Goal: Task Accomplishment & Management: Manage account settings

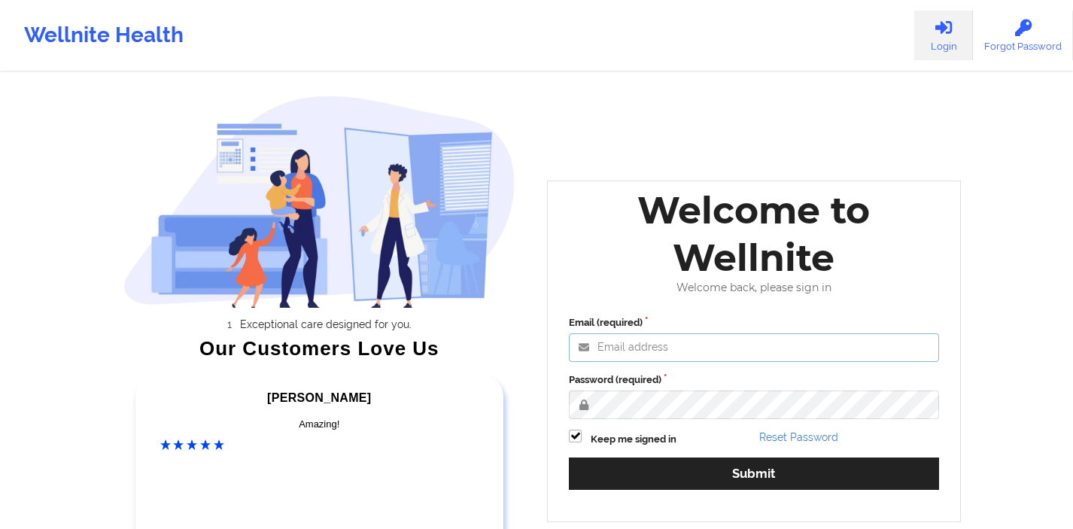
click at [652, 348] on input "Email (required)" at bounding box center [754, 347] width 370 height 29
type input "[EMAIL_ADDRESS][DOMAIN_NAME]"
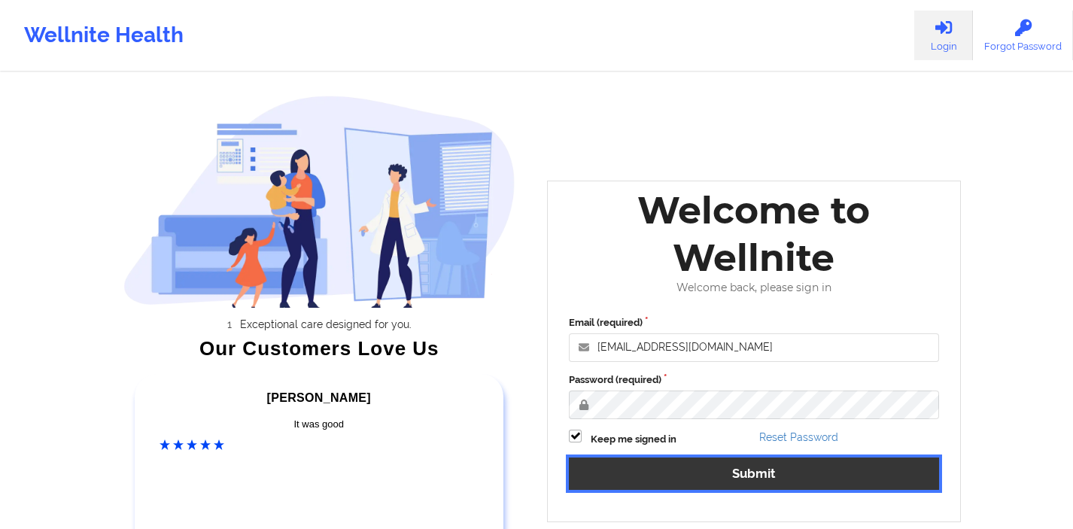
click at [642, 475] on button "Submit" at bounding box center [754, 473] width 370 height 32
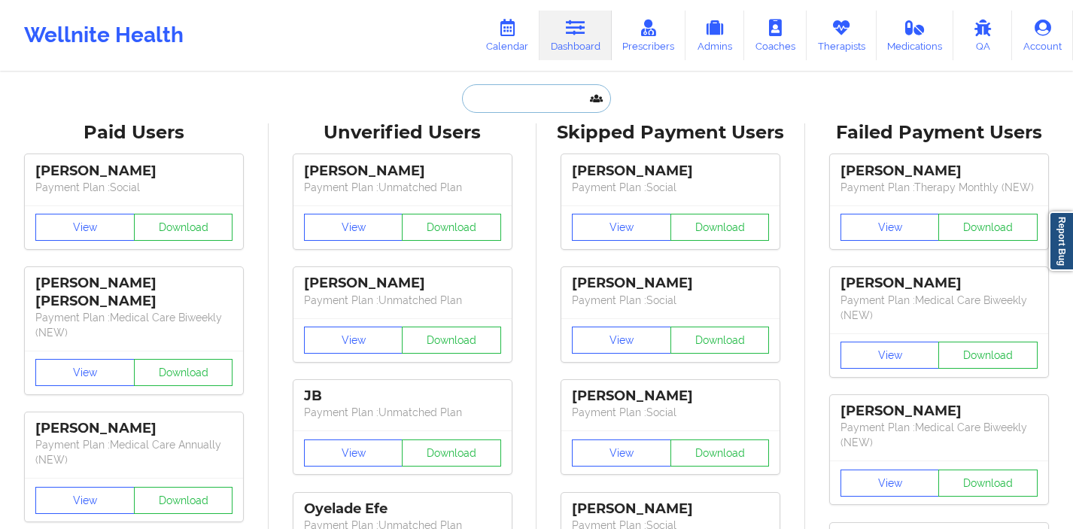
click at [489, 105] on input "text" at bounding box center [536, 98] width 149 height 29
click at [492, 43] on link "Calendar" at bounding box center [507, 36] width 65 height 50
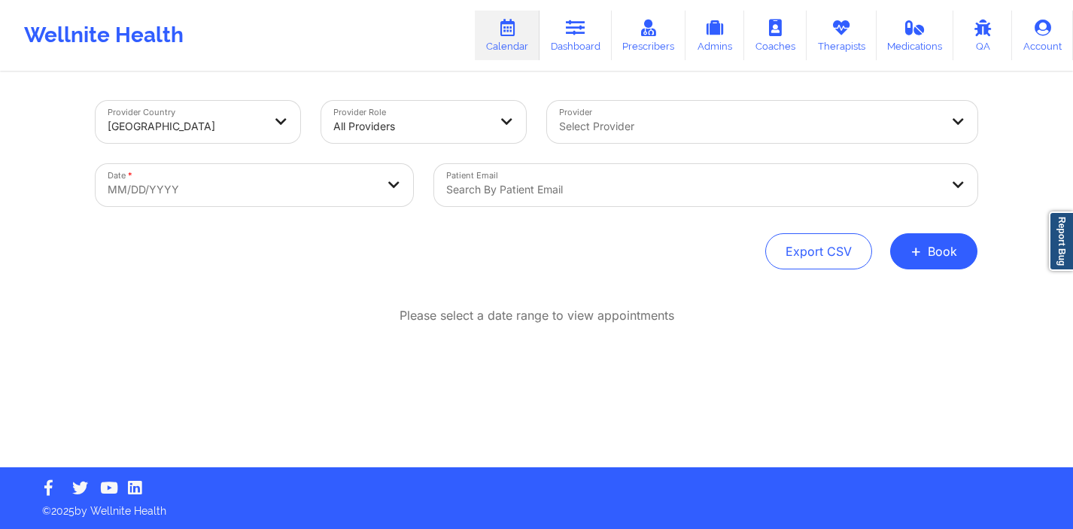
click at [371, 177] on body "Wellnite Health Calendar Dashboard Prescribers Admins Coaches Therapists Medica…" at bounding box center [536, 264] width 1073 height 529
select select "2025-8"
select select "2025-9"
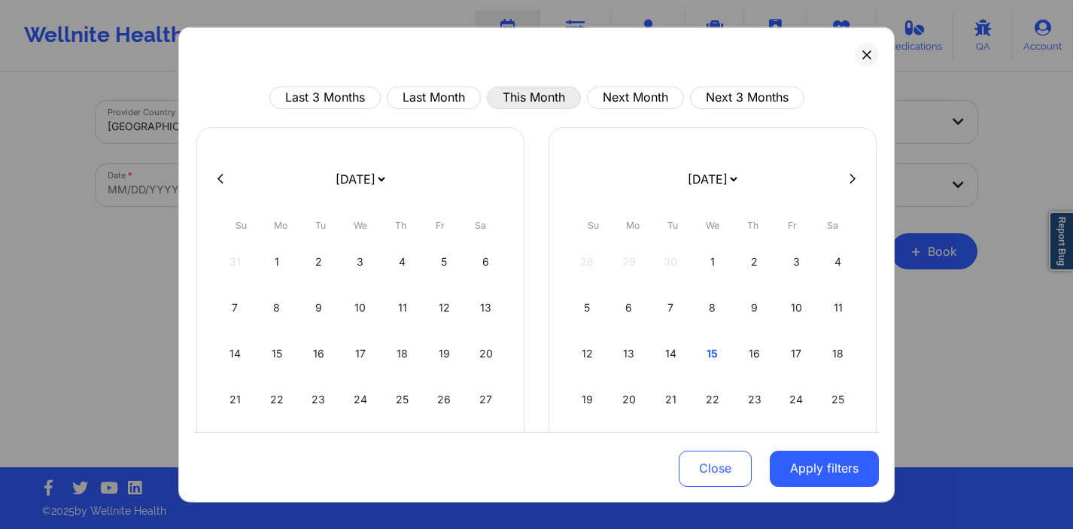
click at [496, 98] on button "This Month" at bounding box center [534, 97] width 94 height 23
select select "2025-9"
select select "2025-10"
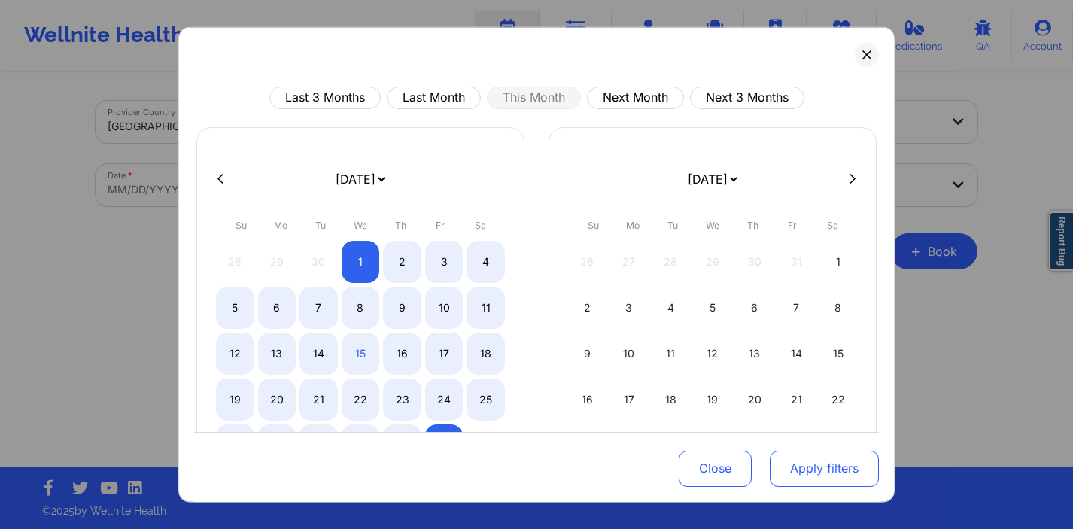
click at [777, 461] on button "Apply filters" at bounding box center [823, 469] width 109 height 36
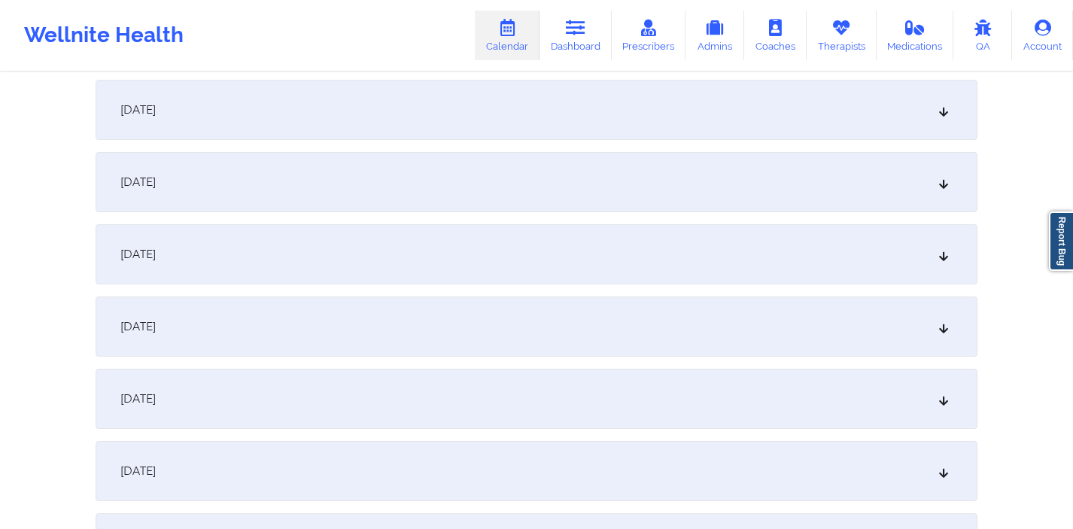
scroll to position [1006, 0]
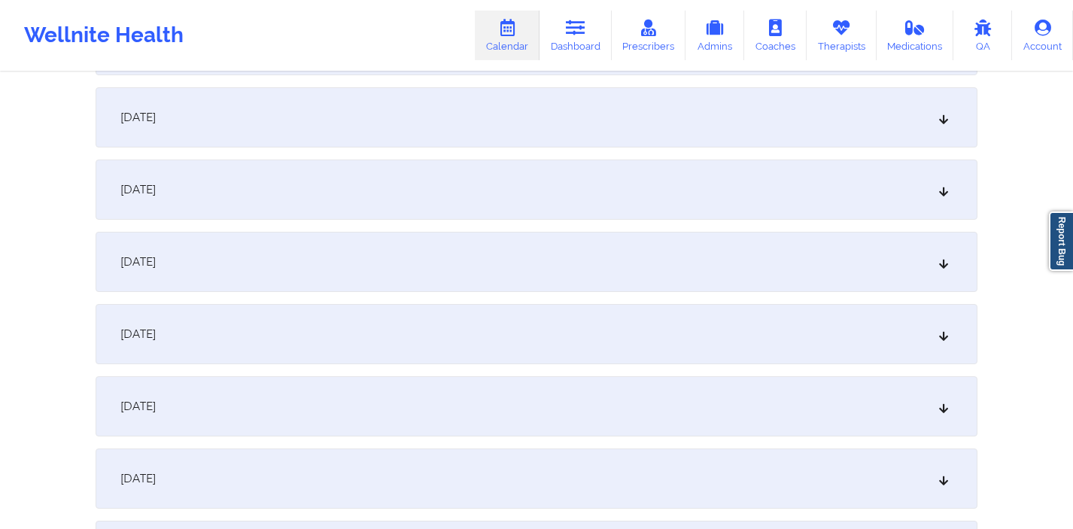
click at [603, 328] on div "[DATE]" at bounding box center [536, 334] width 881 height 60
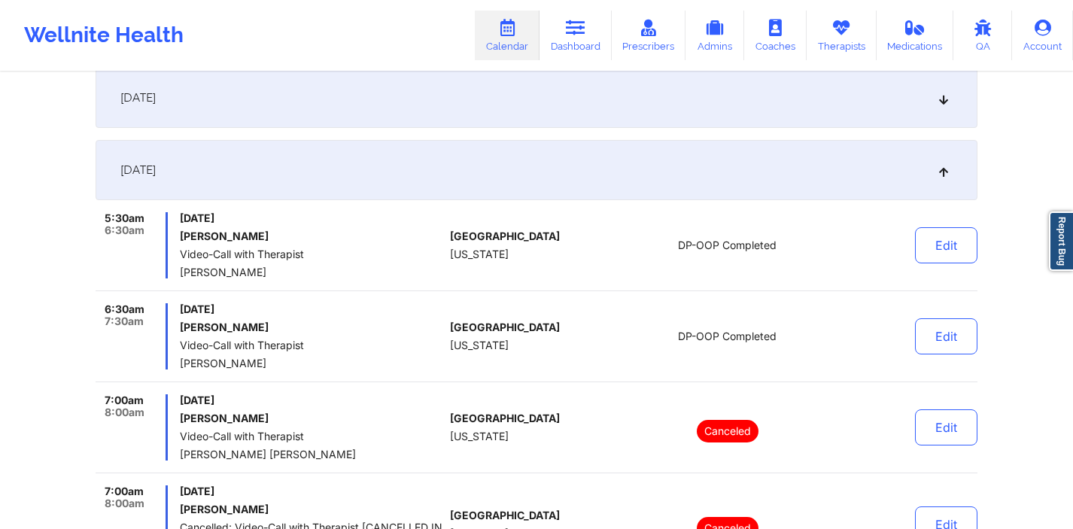
scroll to position [1249, 0]
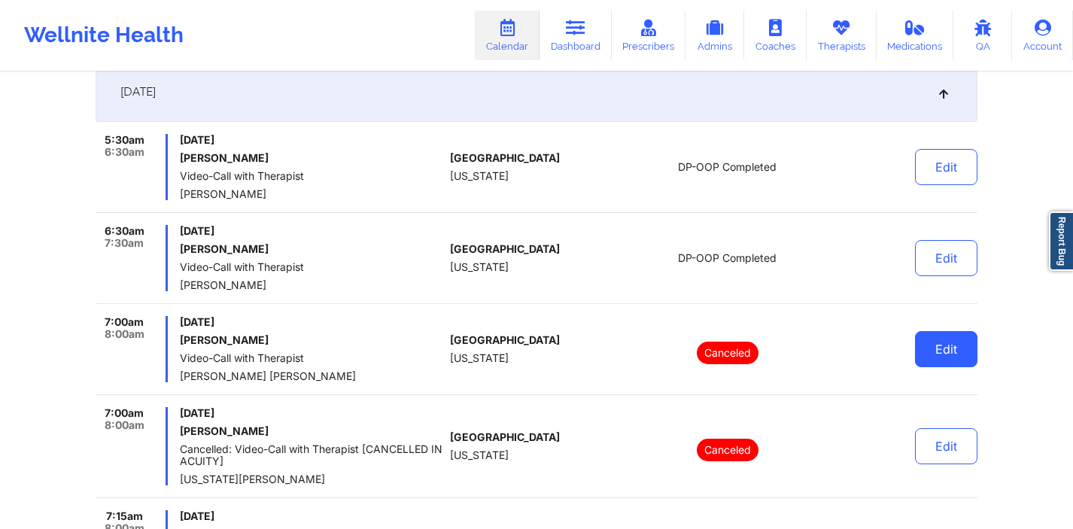
click at [936, 349] on button "Edit" at bounding box center [946, 349] width 62 height 36
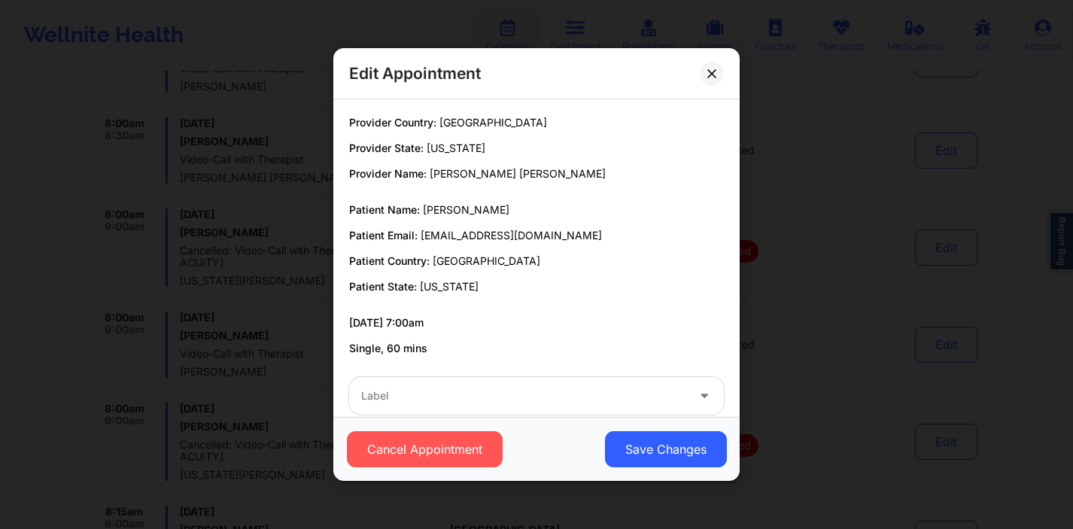
scroll to position [23, 0]
